Goal: Information Seeking & Learning: Learn about a topic

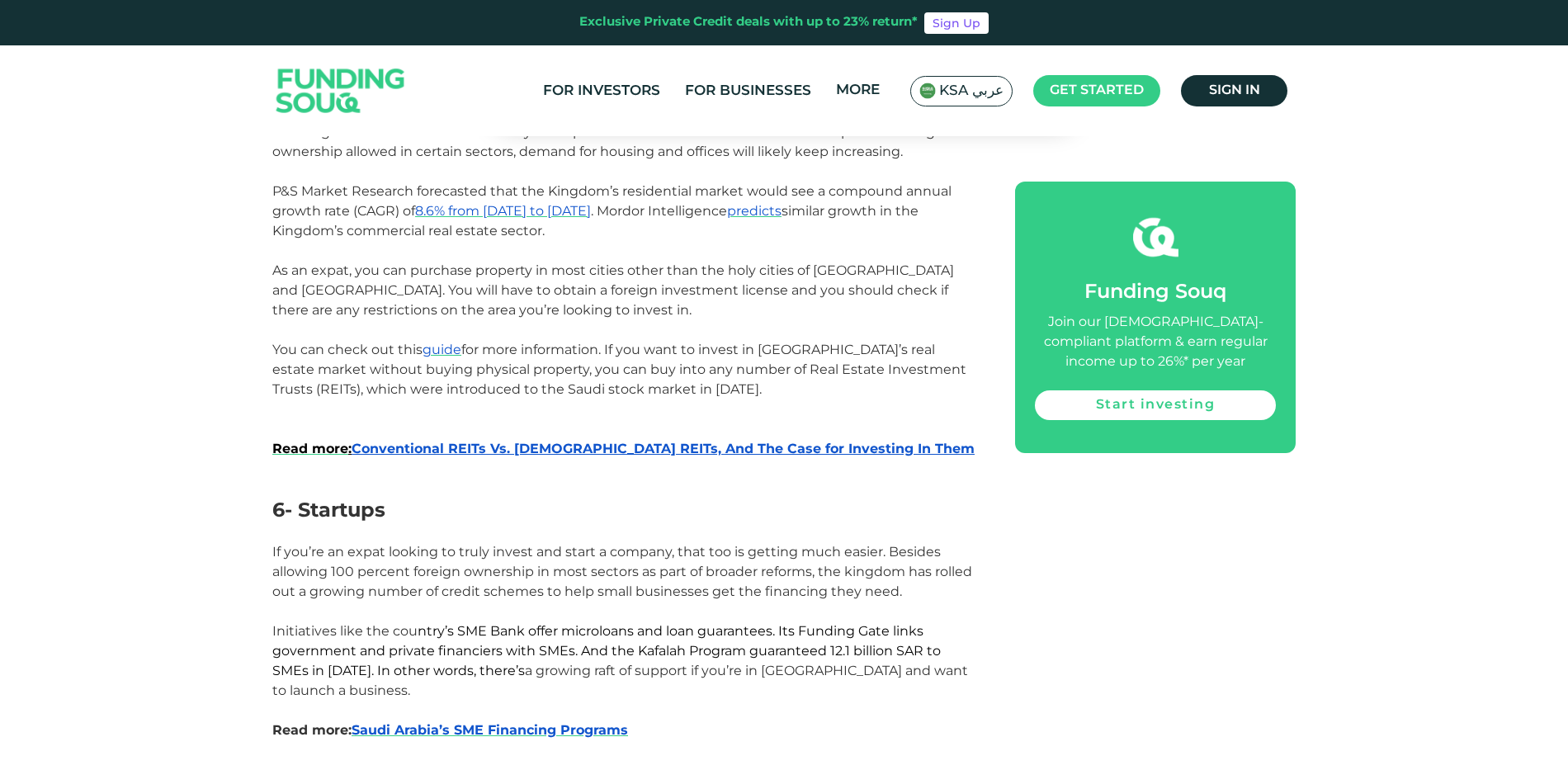
scroll to position [2971, 0]
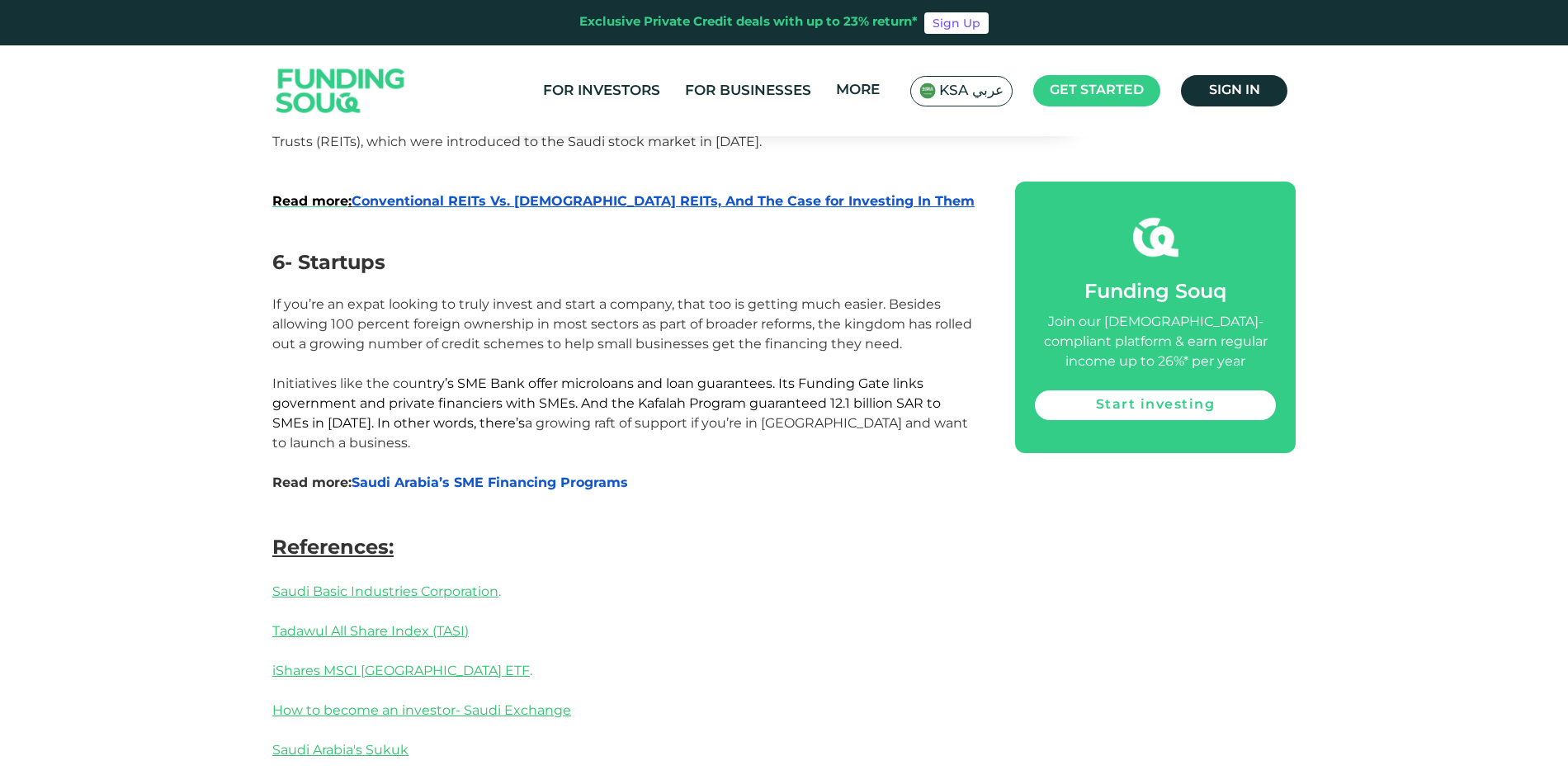
click at [594, 475] on span "Saudi Arabia’s SME Financing Programs" at bounding box center [490, 483] width 277 height 16
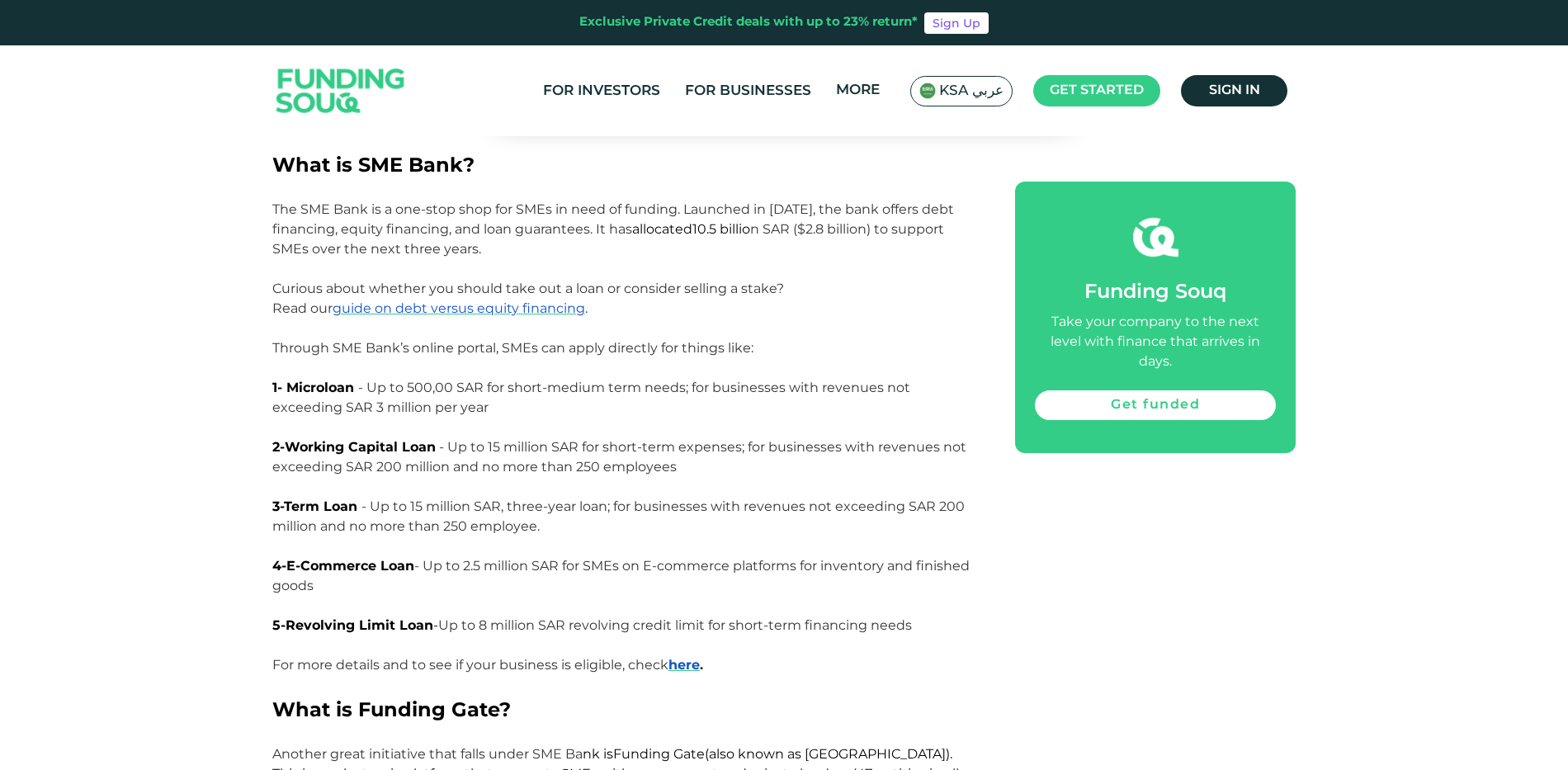
scroll to position [1486, 0]
